Goal: Information Seeking & Learning: Learn about a topic

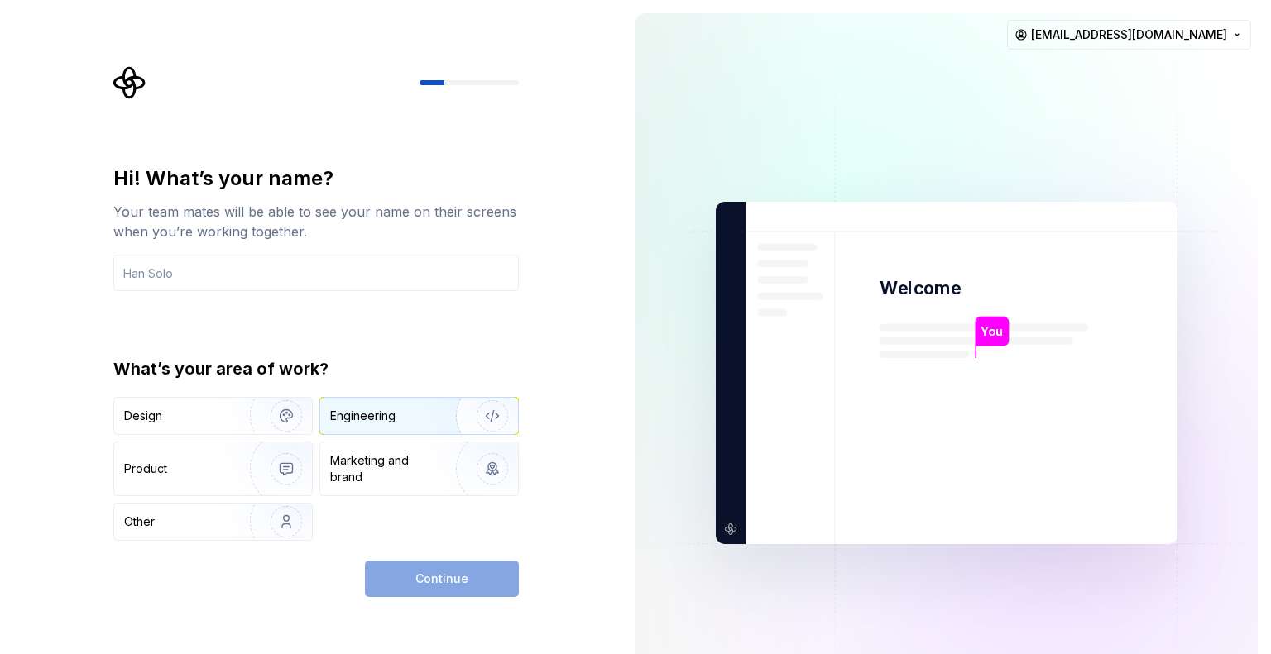
click at [421, 409] on div "Engineering" at bounding box center [396, 416] width 132 height 17
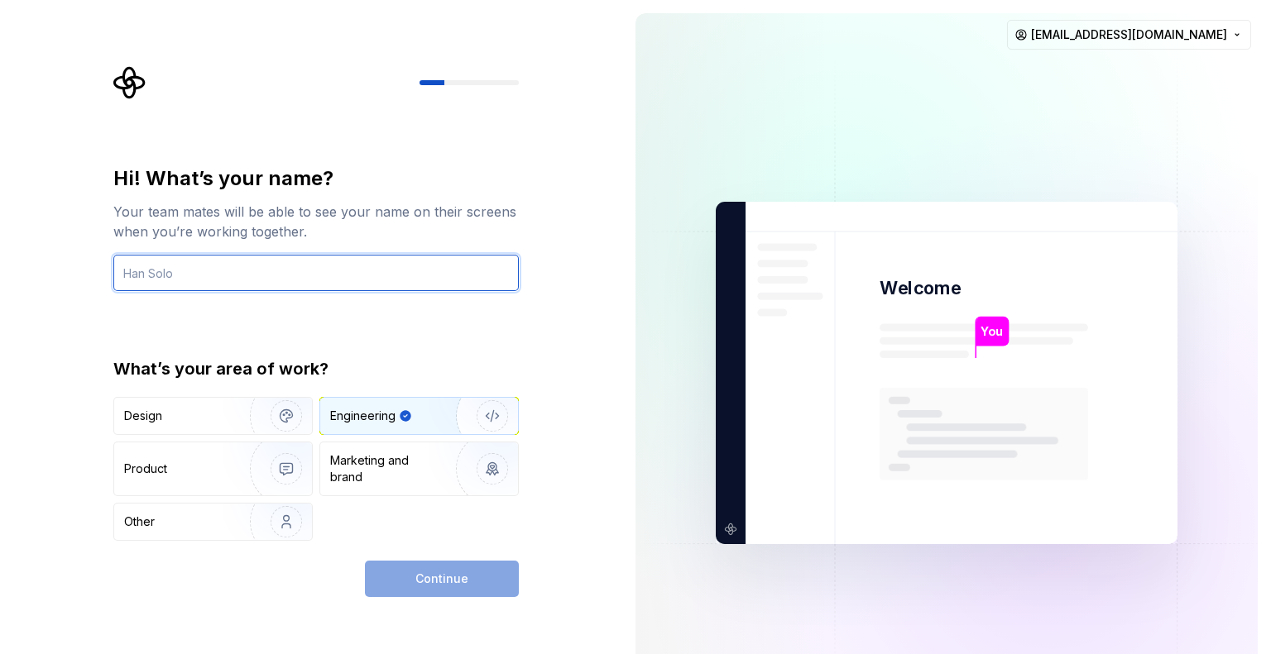
click at [311, 274] on input "text" at bounding box center [315, 273] width 405 height 36
click at [130, 270] on input "akash" at bounding box center [315, 273] width 405 height 36
type input "Akash"
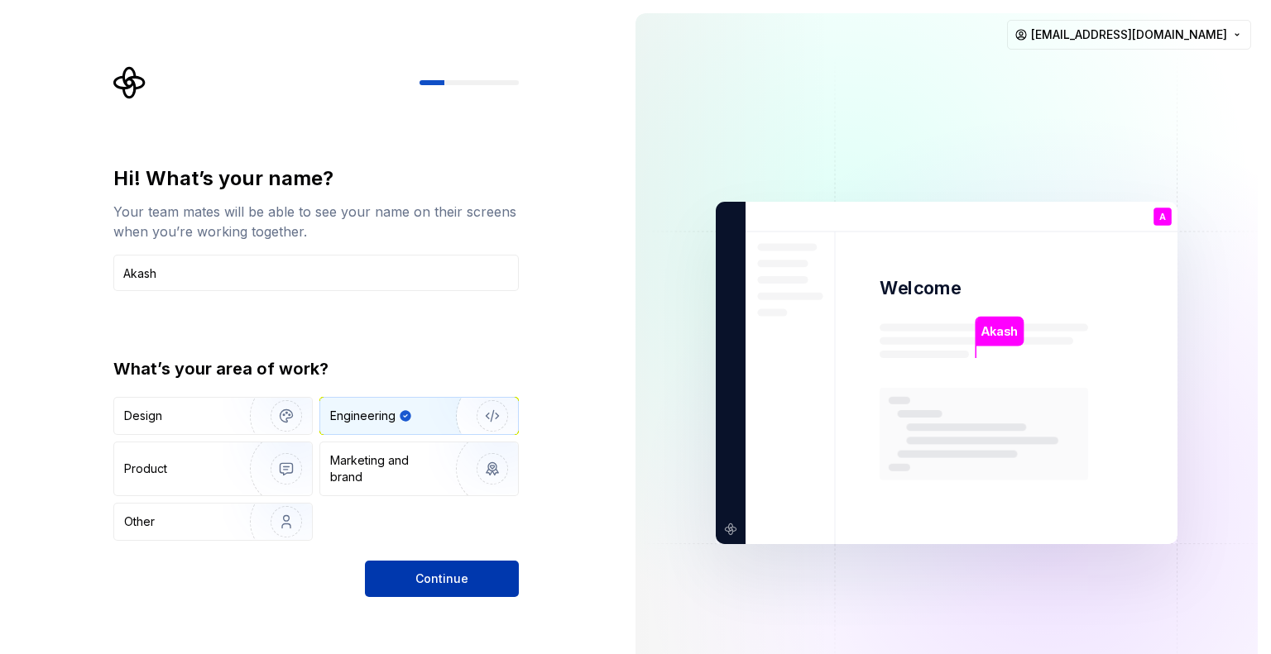
click at [438, 576] on span "Continue" at bounding box center [441, 579] width 53 height 17
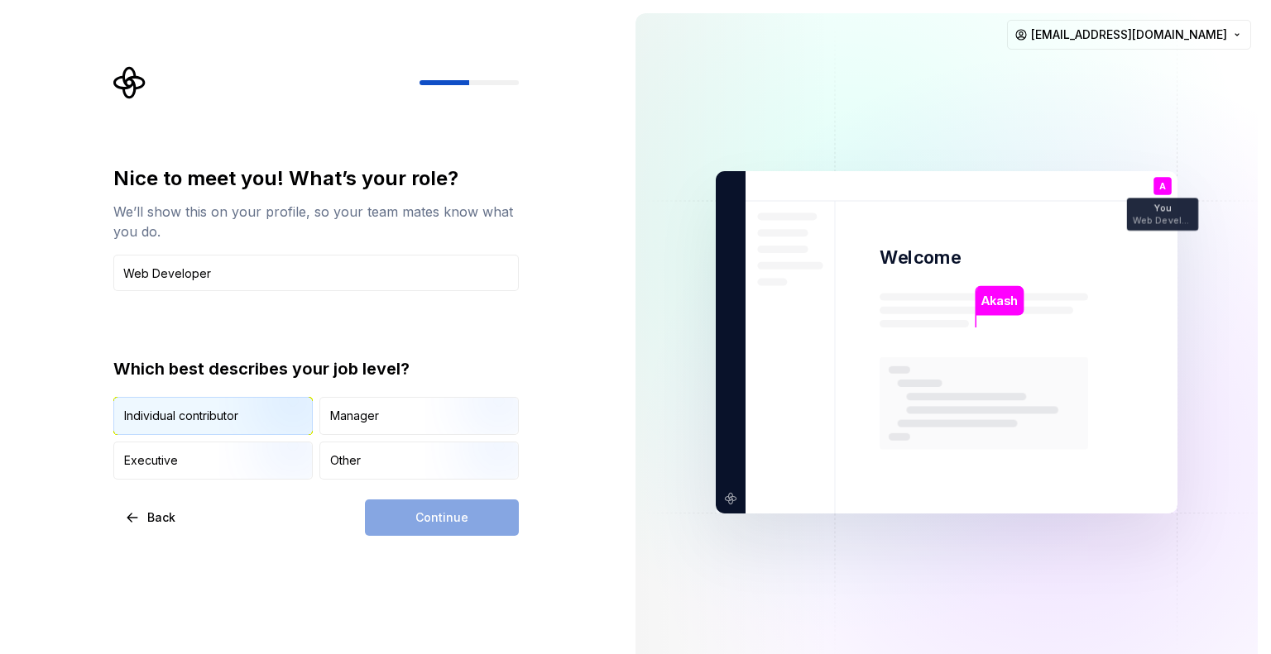
type input "Web Developer"
click at [231, 418] on img "button" at bounding box center [272, 436] width 106 height 111
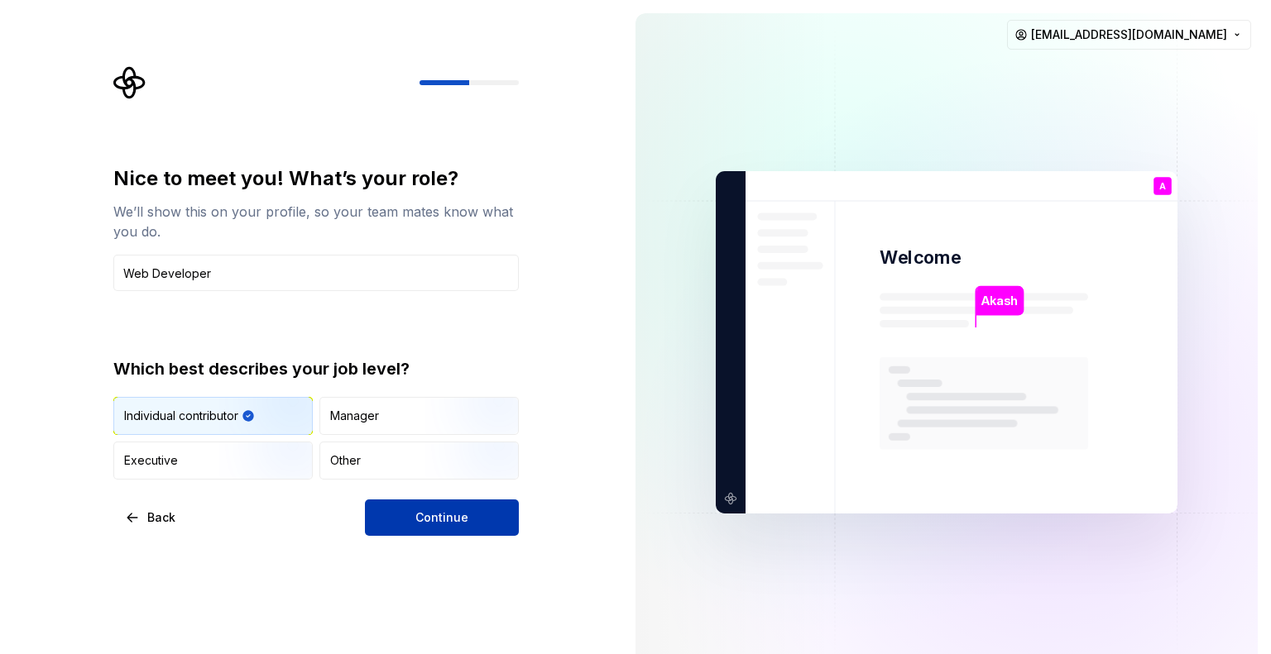
click at [433, 503] on button "Continue" at bounding box center [442, 518] width 154 height 36
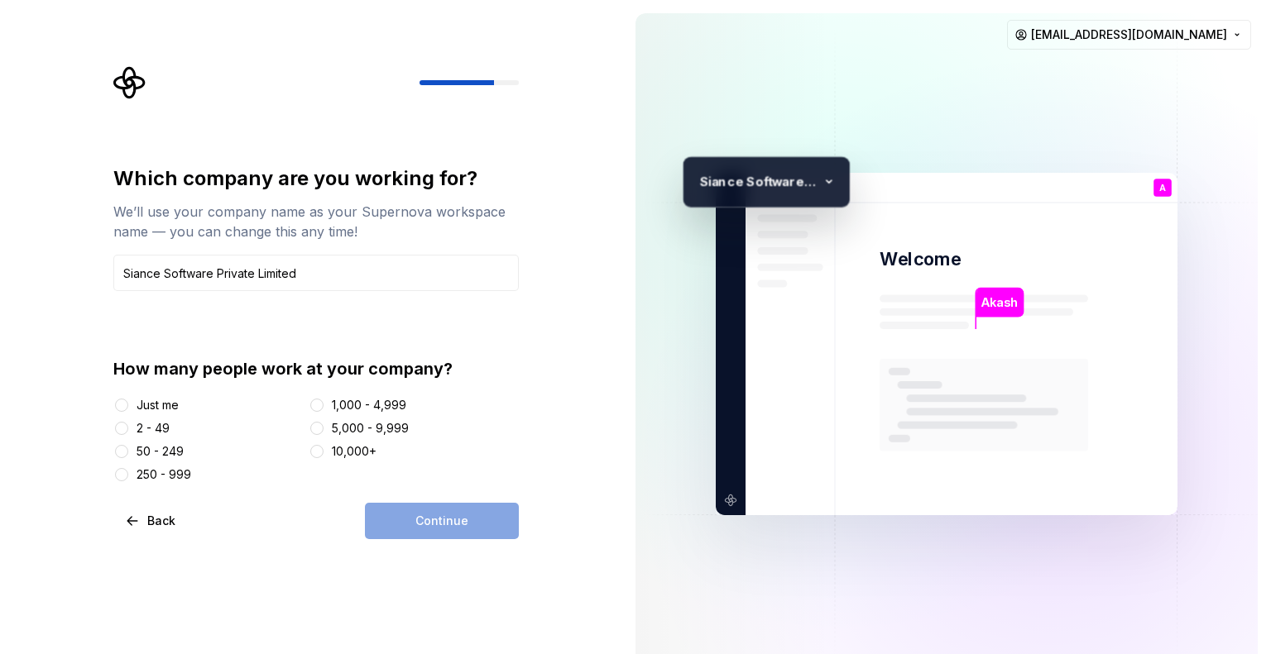
type input "Siance Software Private Limited"
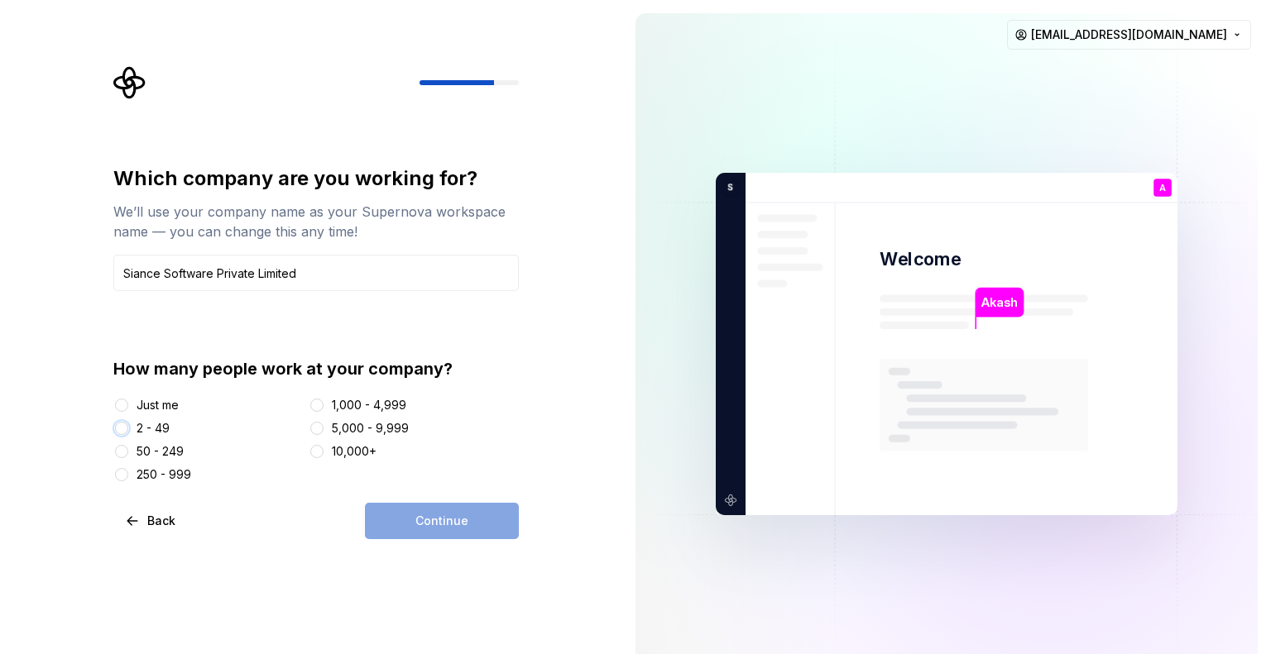
click at [122, 433] on button "2 - 49" at bounding box center [121, 428] width 13 height 13
click at [471, 519] on button "Continue" at bounding box center [442, 521] width 154 height 36
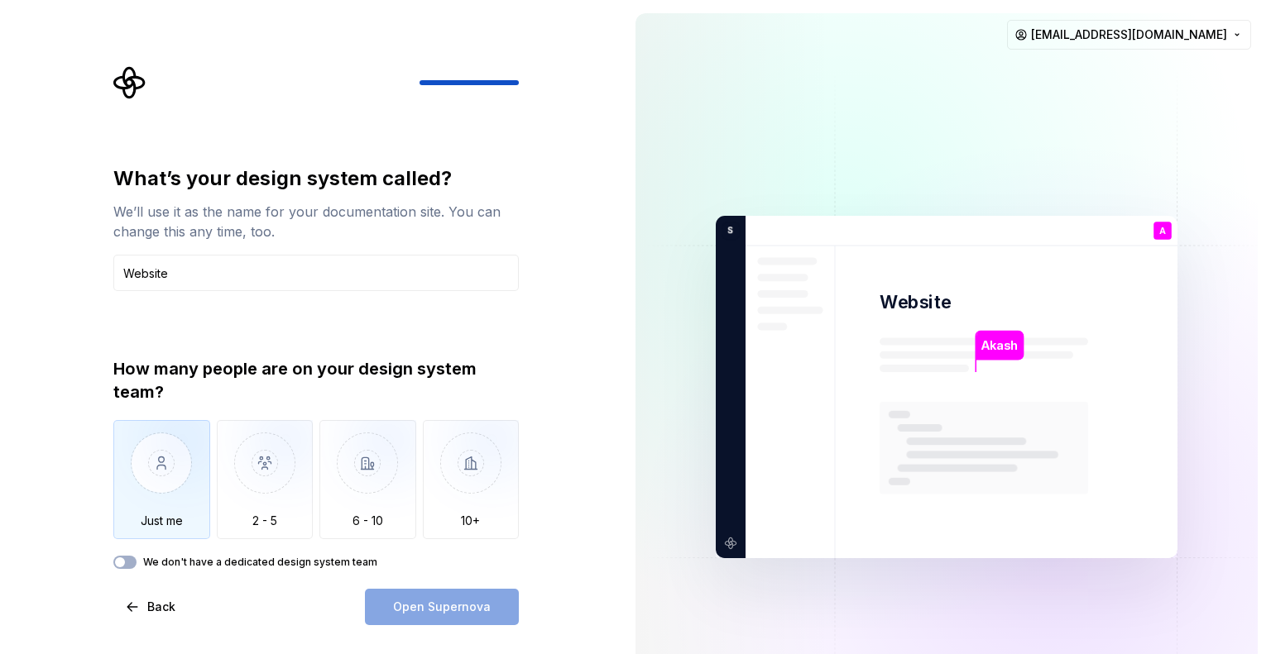
type input "Website"
click at [142, 491] on img "button" at bounding box center [161, 475] width 97 height 111
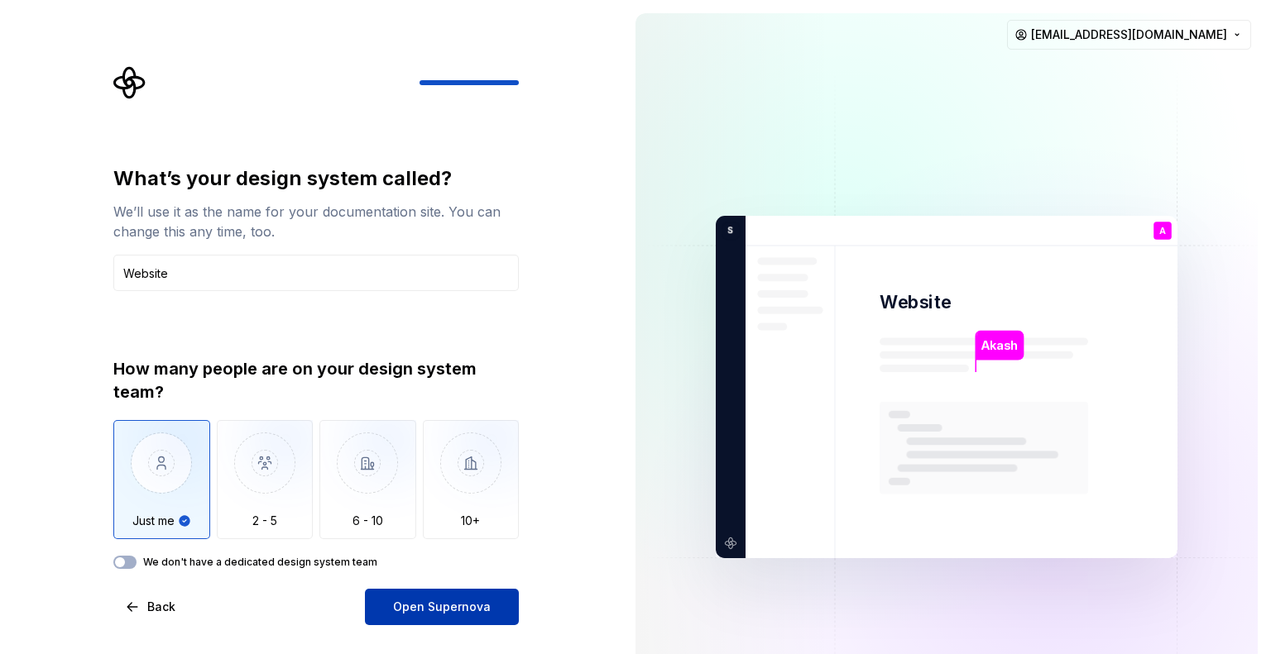
click at [414, 610] on span "Open Supernova" at bounding box center [442, 607] width 98 height 17
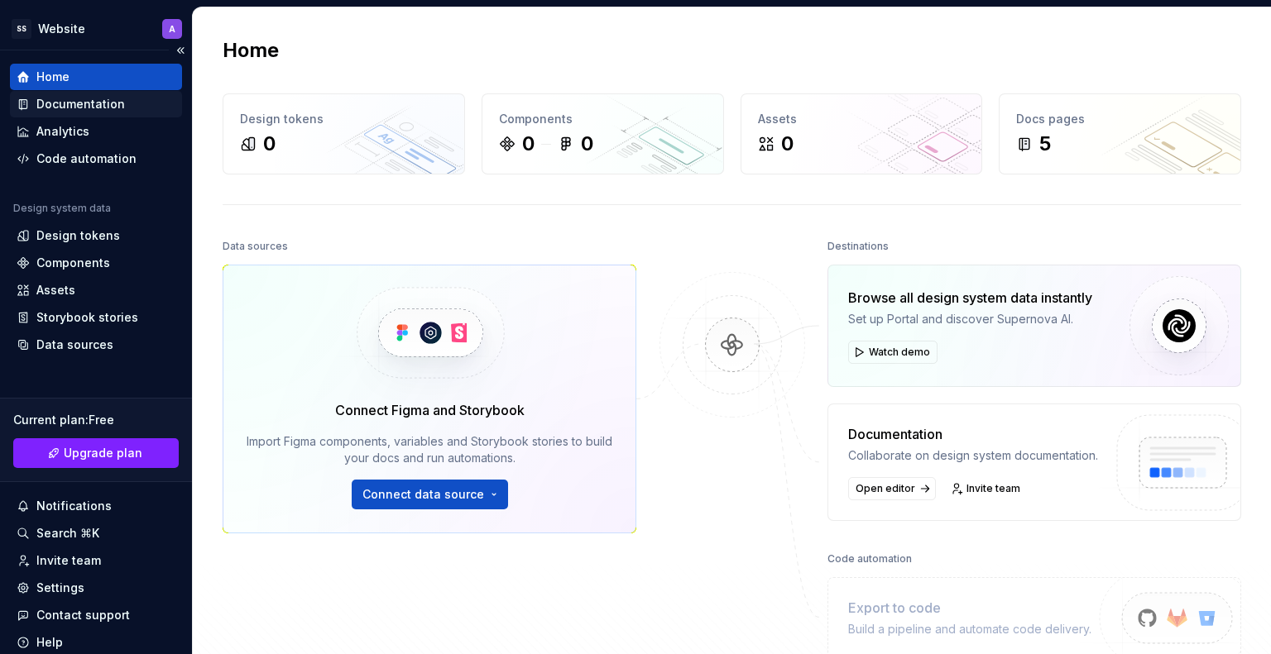
click at [78, 99] on div "Documentation" at bounding box center [80, 104] width 89 height 17
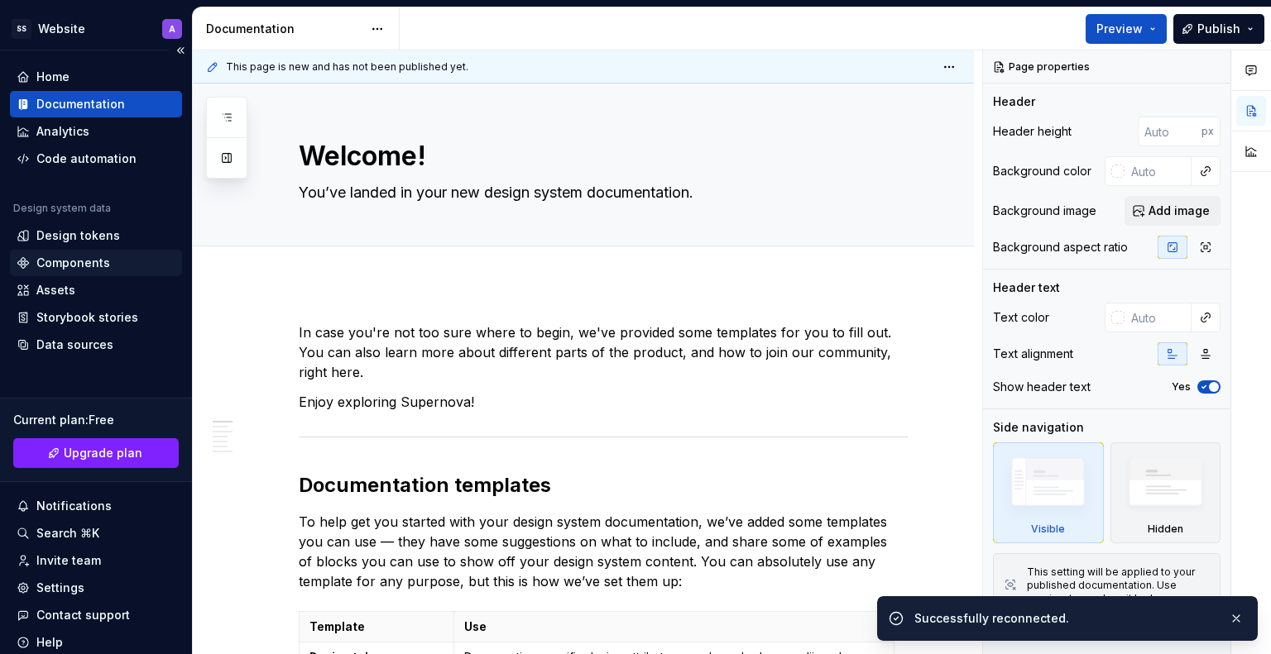
type textarea "*"
click at [89, 261] on div "Components" at bounding box center [73, 263] width 74 height 17
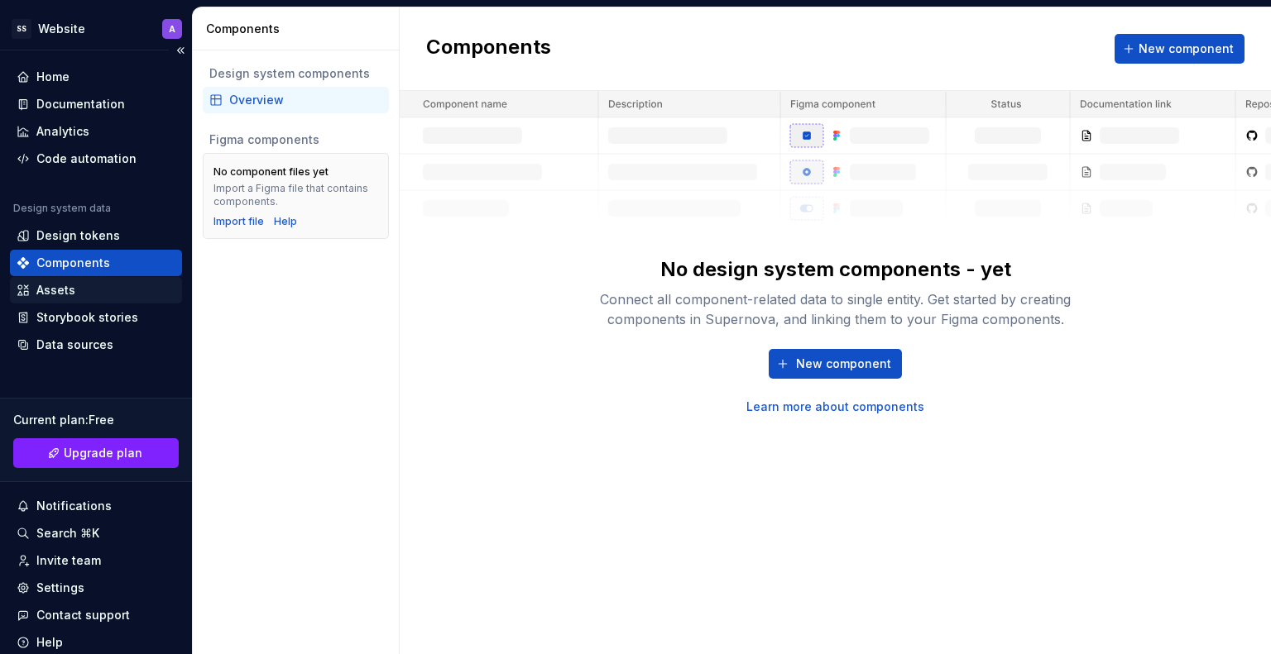
click at [85, 282] on div "Assets" at bounding box center [96, 290] width 159 height 17
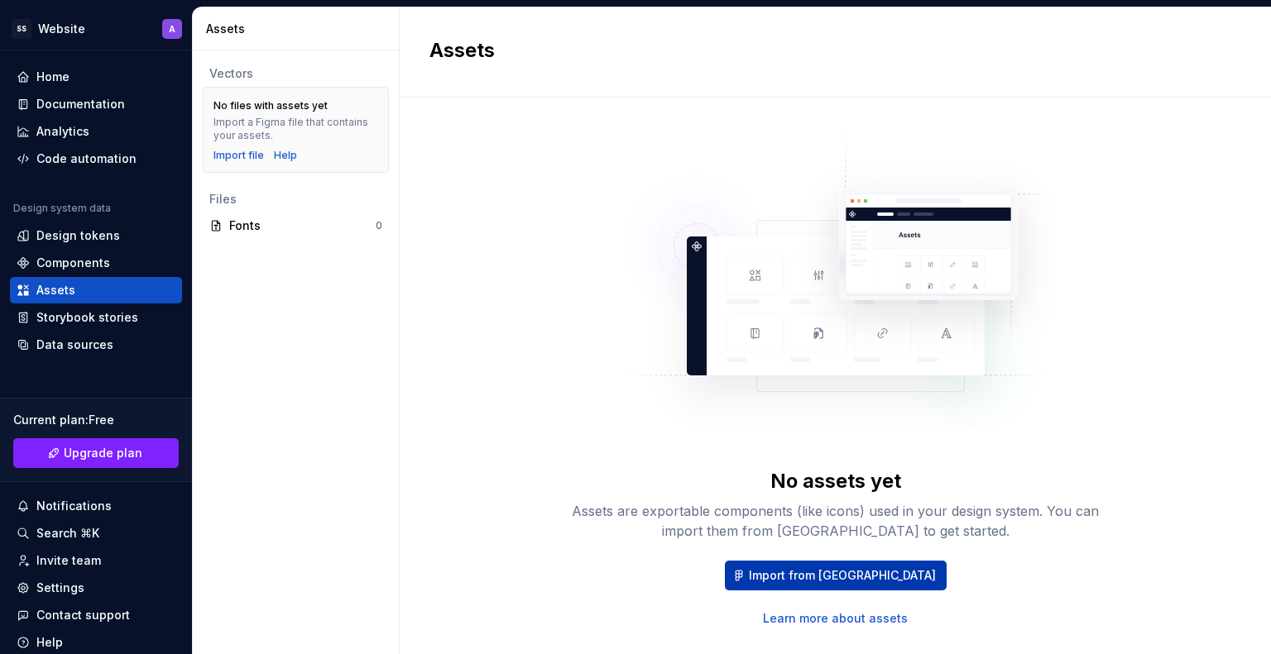
click at [806, 577] on span "Import from [GEOGRAPHIC_DATA]" at bounding box center [842, 575] width 187 height 17
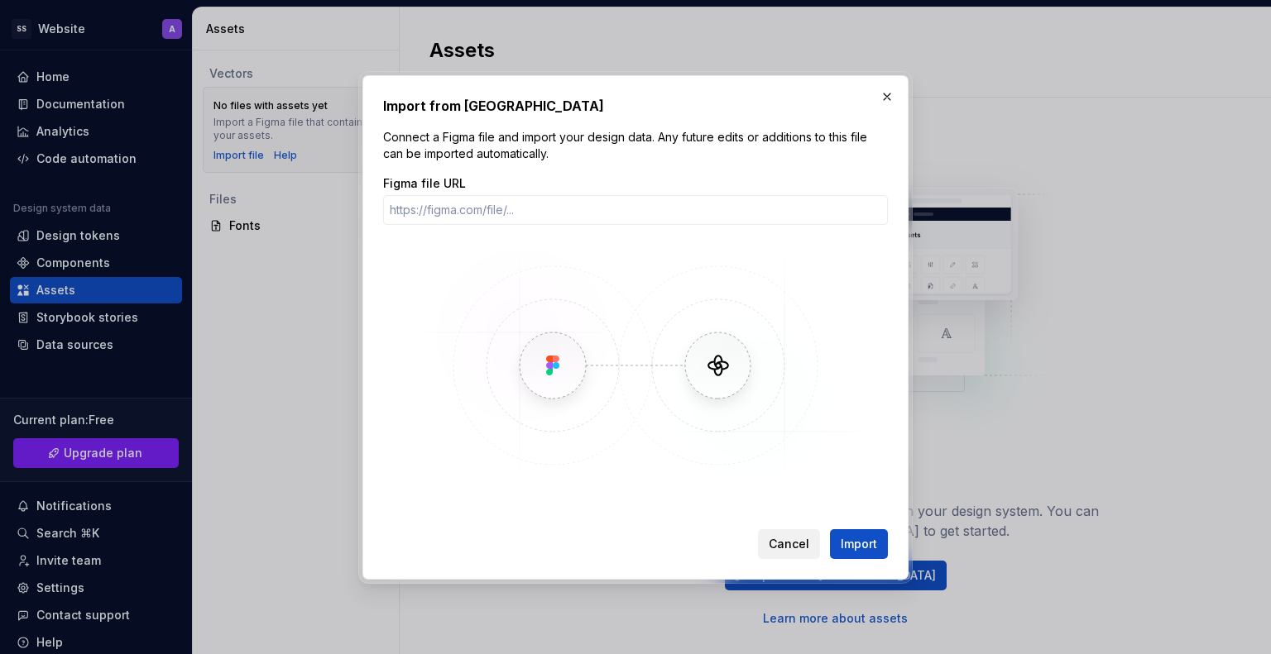
click at [787, 537] on span "Cancel" at bounding box center [788, 544] width 41 height 17
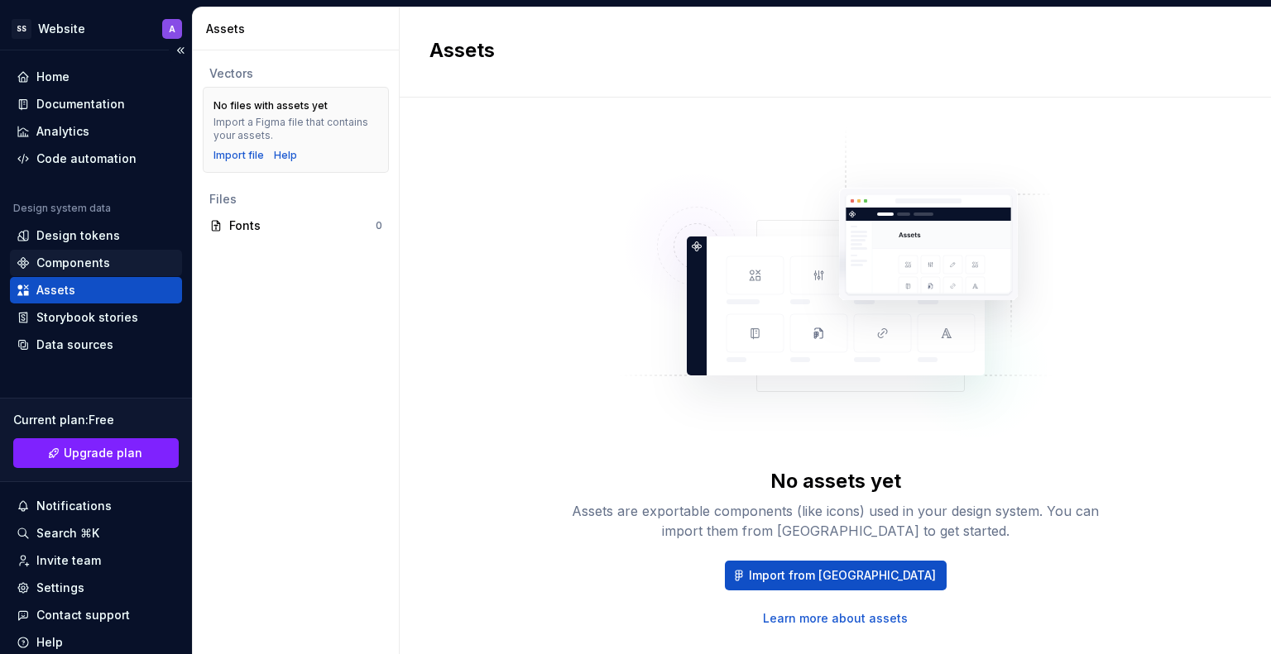
click at [66, 256] on div "Components" at bounding box center [73, 263] width 74 height 17
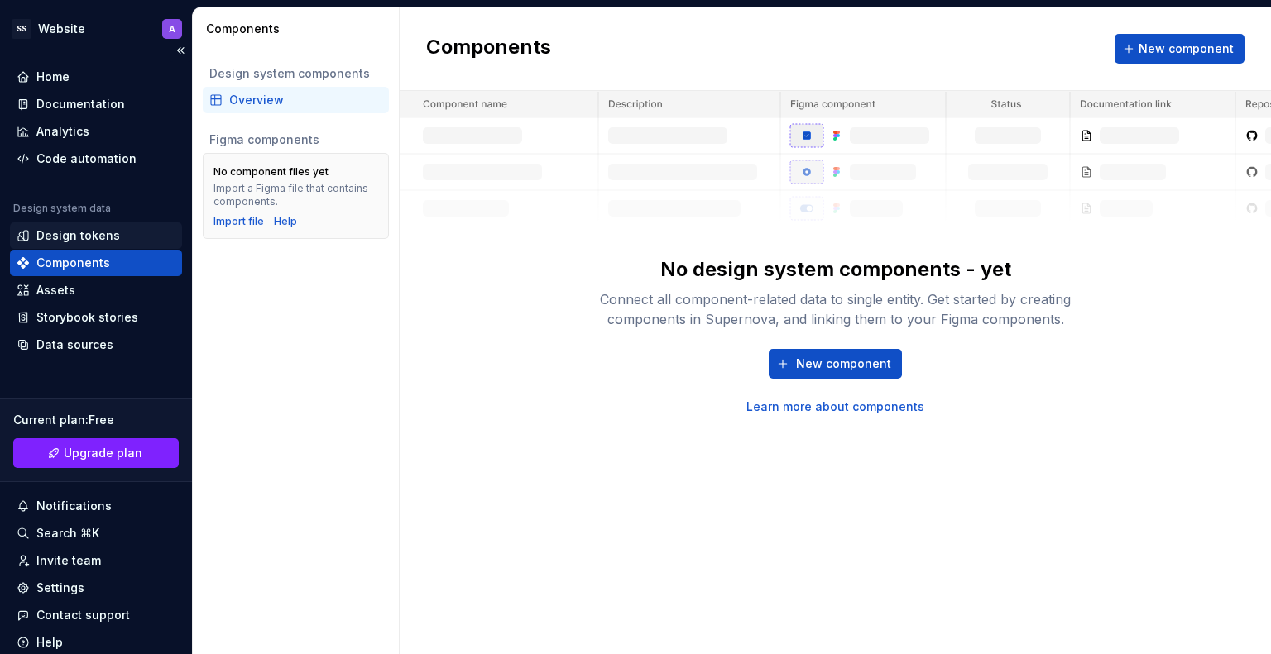
click at [60, 236] on div "Design tokens" at bounding box center [78, 235] width 84 height 17
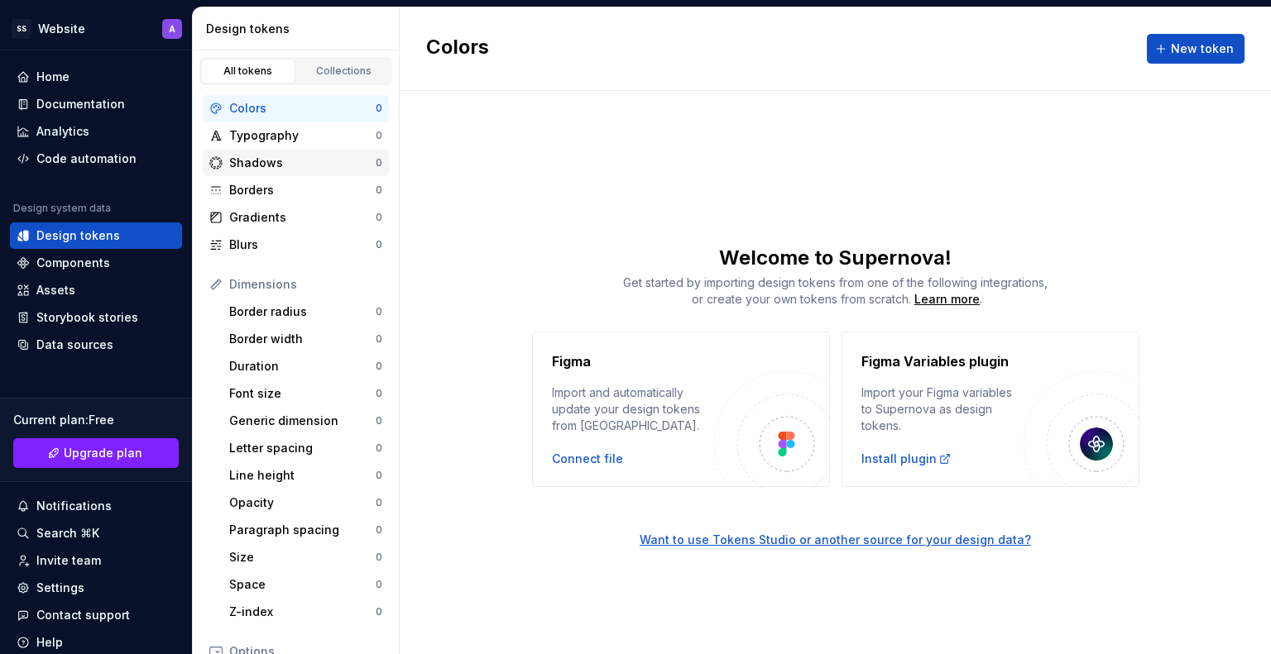
click at [304, 152] on div "Shadows 0" at bounding box center [296, 163] width 186 height 26
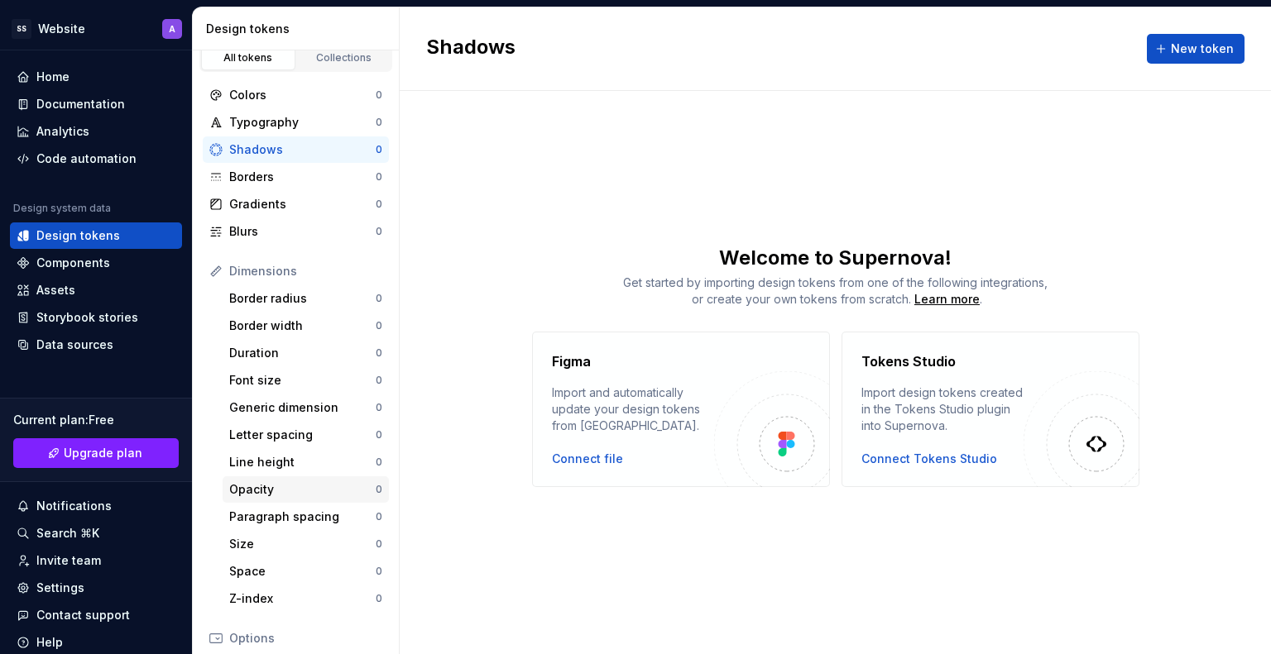
scroll to position [11, 0]
click at [276, 299] on div "Border radius" at bounding box center [302, 301] width 146 height 17
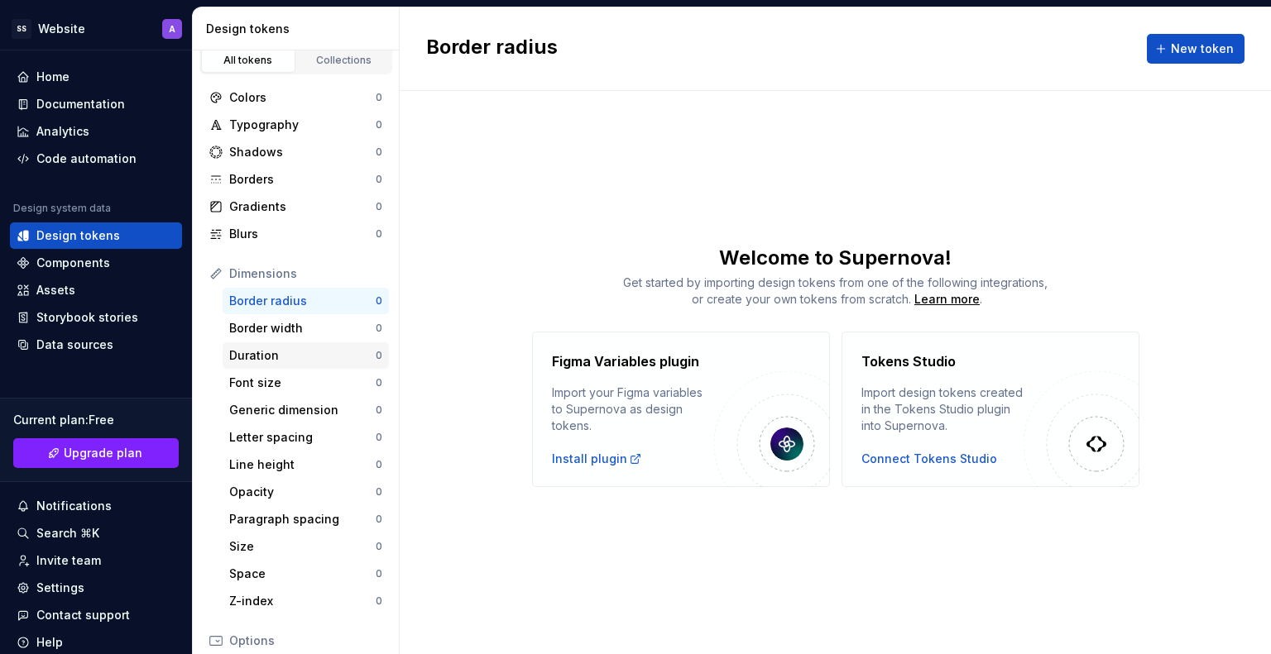
click at [271, 343] on div "Duration 0" at bounding box center [306, 355] width 166 height 26
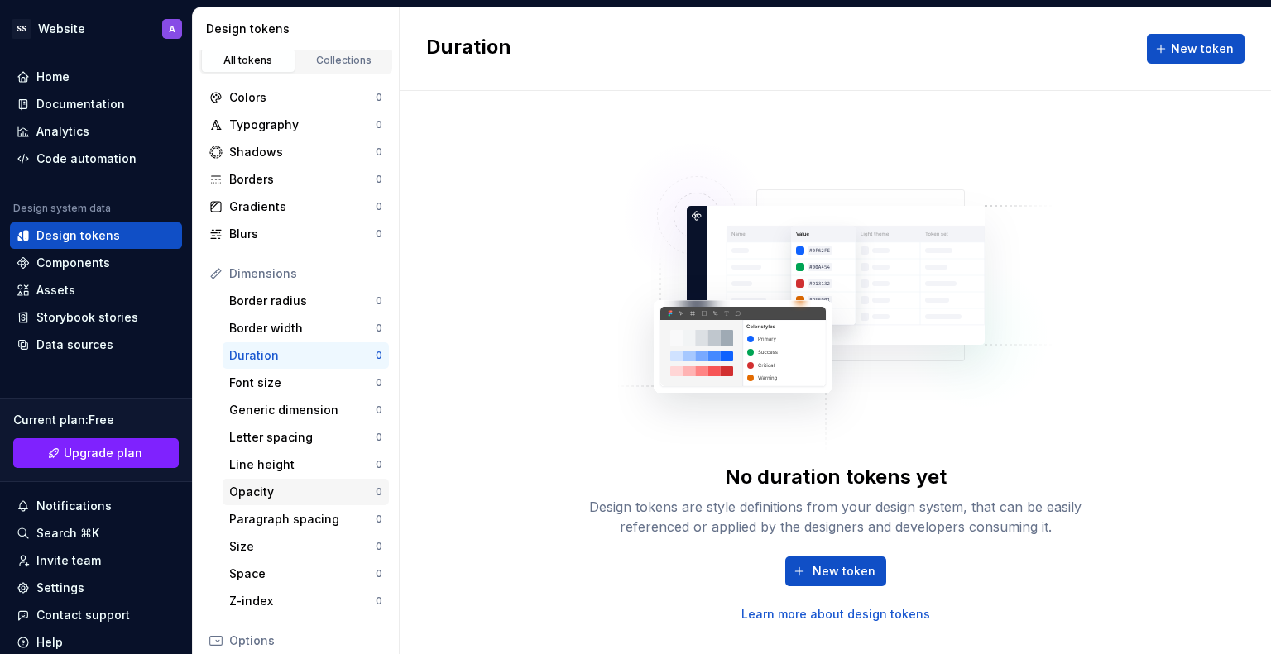
click at [237, 495] on div "Opacity" at bounding box center [302, 492] width 146 height 17
